Goal: Register for event/course

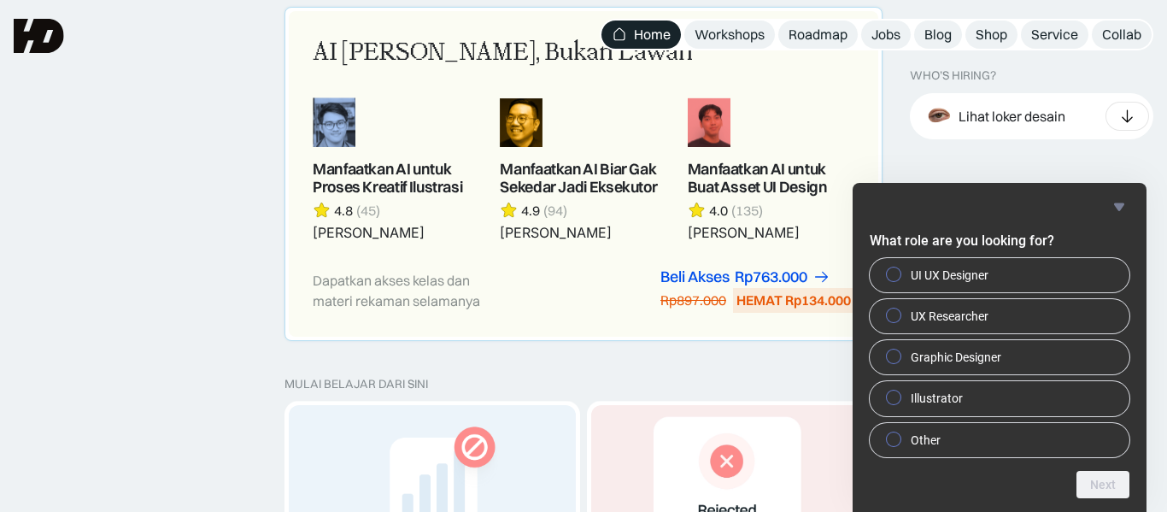
scroll to position [517, 0]
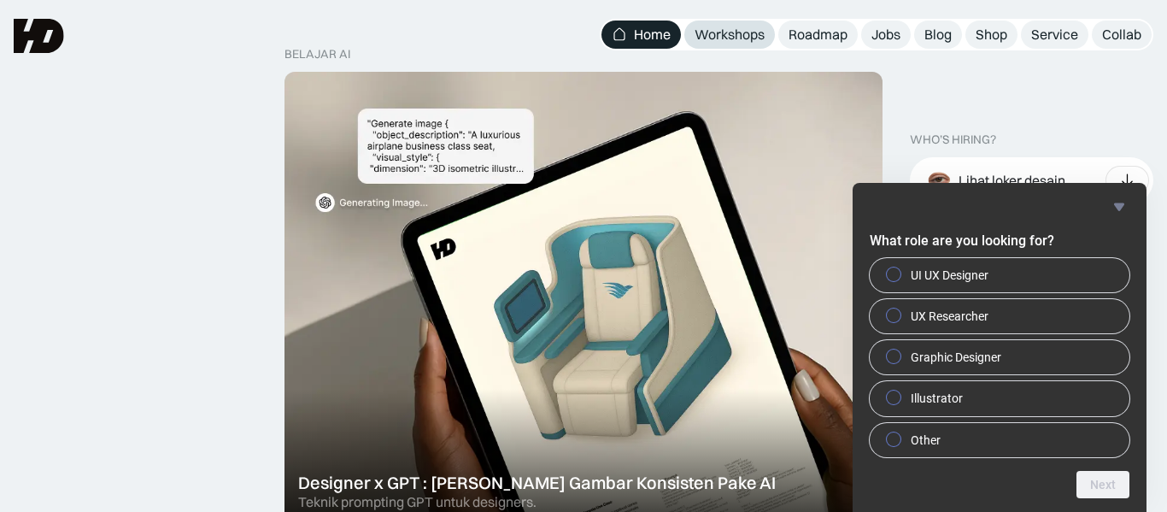
click at [699, 42] on div "Workshops" at bounding box center [730, 35] width 70 height 18
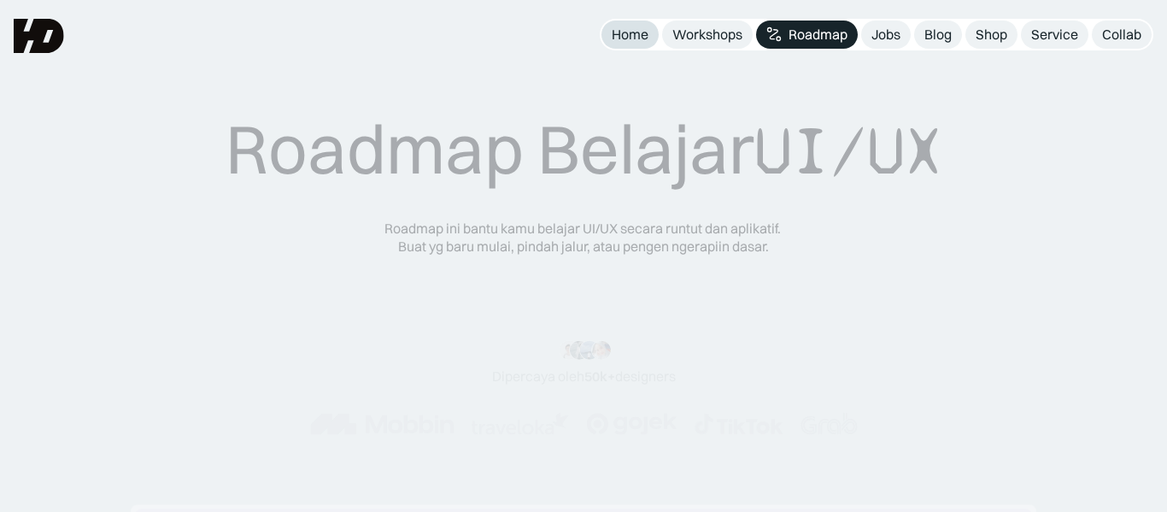
click at [645, 29] on div "Home" at bounding box center [630, 35] width 37 height 18
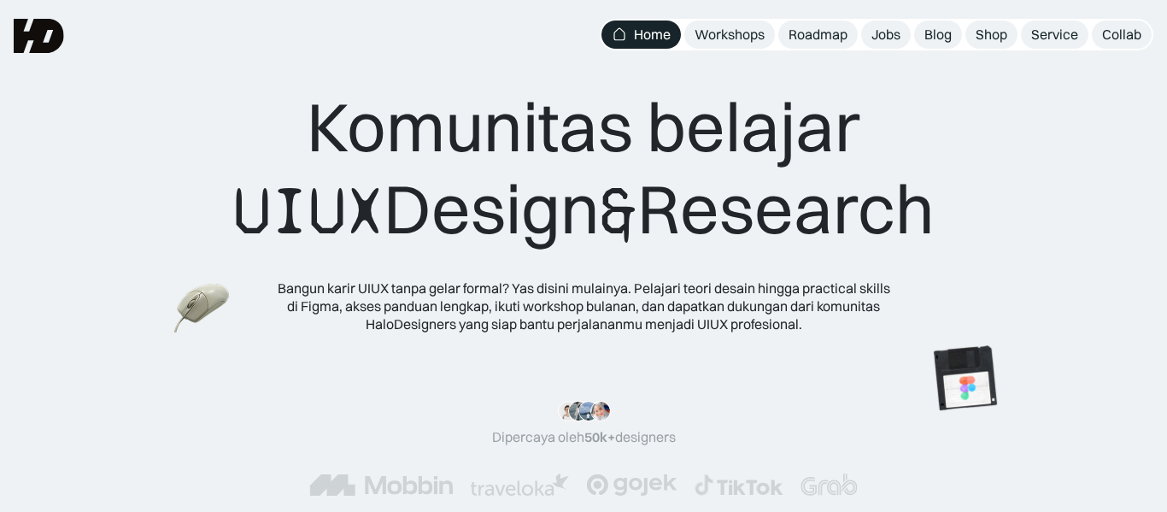
click at [1135, 86] on div "Komunitas belajar UIUX Design & Research Bangun karir UIUX tanpa gelar formal? …" at bounding box center [583, 183] width 1167 height 367
click at [715, 41] on div "Workshops" at bounding box center [730, 35] width 70 height 18
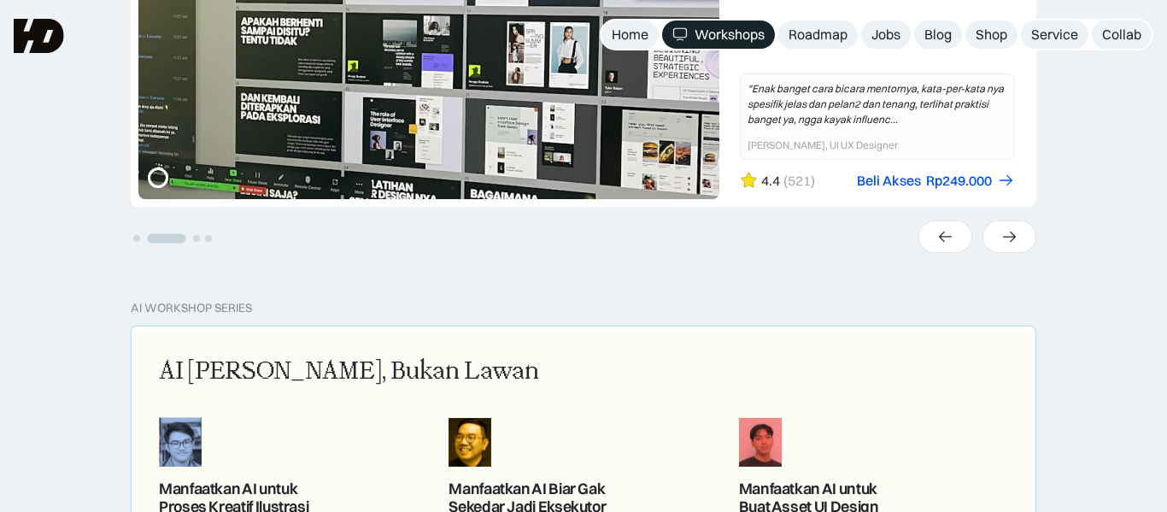
scroll to position [491, 0]
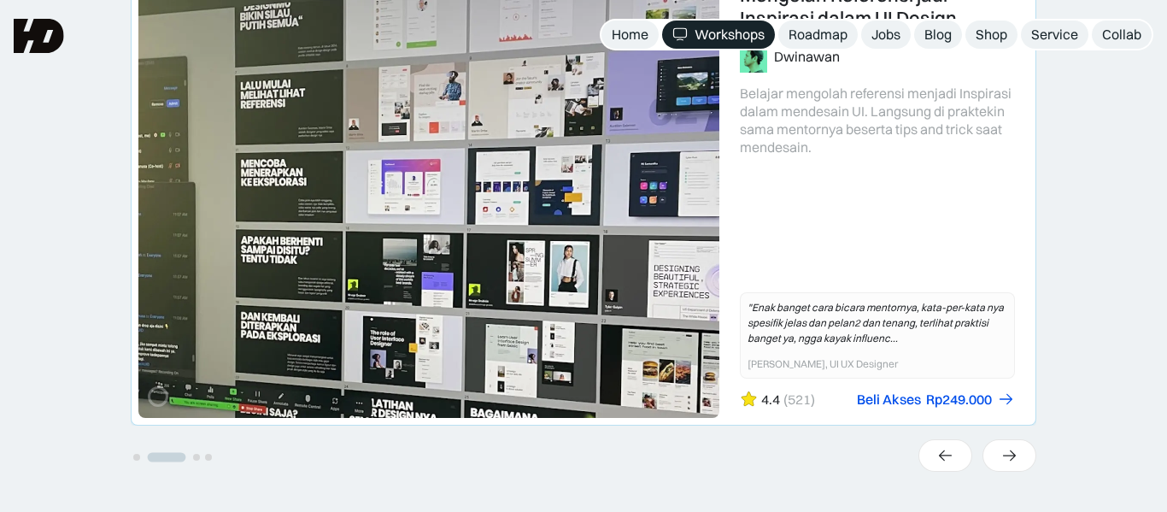
click at [713, 151] on link "2 of 4" at bounding box center [584, 196] width 904 height 458
